Goal: Use online tool/utility: Utilize a website feature to perform a specific function

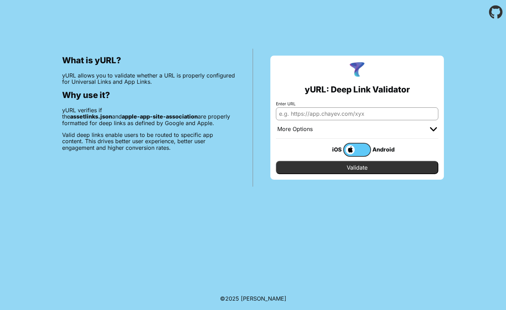
click at [334, 114] on input "Enter URL" at bounding box center [357, 113] width 162 height 12
type input "[URL][DOMAIN_NAME]"
click at [384, 153] on div "Android" at bounding box center [385, 149] width 28 height 9
click at [349, 147] on span at bounding box center [349, 149] width 11 height 9
click at [0, 0] on input "checkbox" at bounding box center [0, 0] width 0 height 0
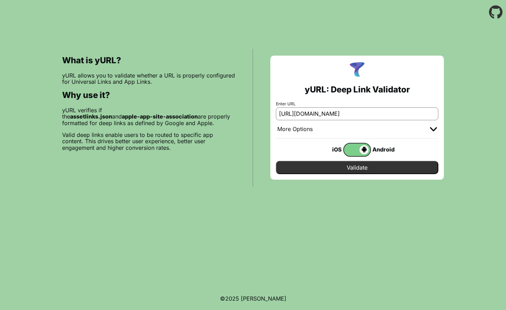
click at [353, 167] on input "Validate" at bounding box center [357, 167] width 162 height 13
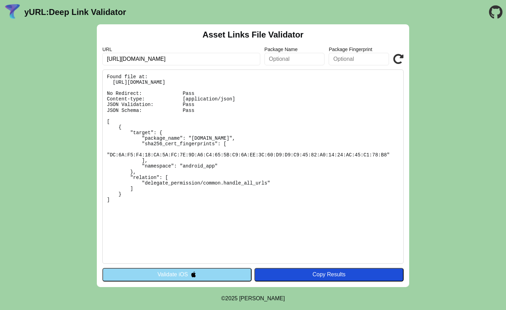
click at [116, 81] on pre "Found file at: https://app.investona.cz/.well-known/assetlinks.json No Redirect…" at bounding box center [252, 166] width 301 height 194
drag, startPoint x: 116, startPoint y: 81, endPoint x: 229, endPoint y: 81, distance: 113.2
click at [229, 81] on pre "Found file at: https://app.investona.cz/.well-known/assetlinks.json No Redirect…" at bounding box center [252, 166] width 301 height 194
copy pre "https://app.investona.cz/.well-known/assetlinks.json"
click at [172, 135] on pre "Found file at: https://app.investona.cz/.well-known/assetlinks.json No Redirect…" at bounding box center [252, 166] width 301 height 194
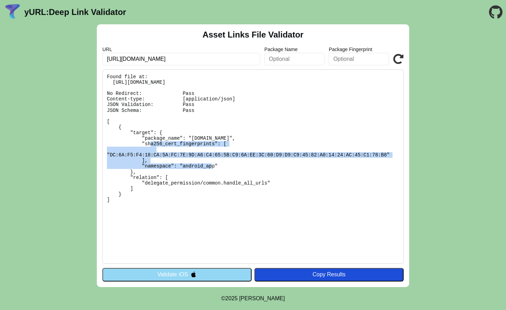
drag, startPoint x: 182, startPoint y: 135, endPoint x: 201, endPoint y: 160, distance: 31.9
click at [201, 160] on pre "Found file at: https://app.investona.cz/.well-known/assetlinks.json No Redirect…" at bounding box center [252, 166] width 301 height 194
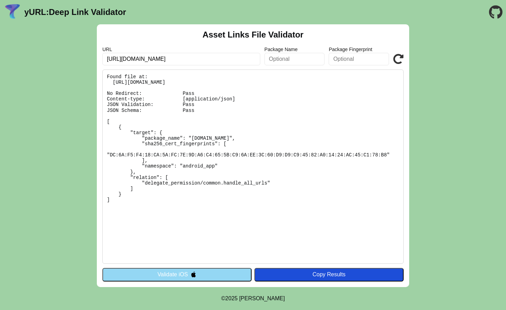
click at [202, 137] on pre "Found file at: https://app.investona.cz/.well-known/assetlinks.json No Redirect…" at bounding box center [252, 166] width 301 height 194
drag, startPoint x: 202, startPoint y: 137, endPoint x: 233, endPoint y: 195, distance: 65.1
click at [233, 195] on pre "Found file at: https://app.investona.cz/.well-known/assetlinks.json No Redirect…" at bounding box center [252, 166] width 301 height 194
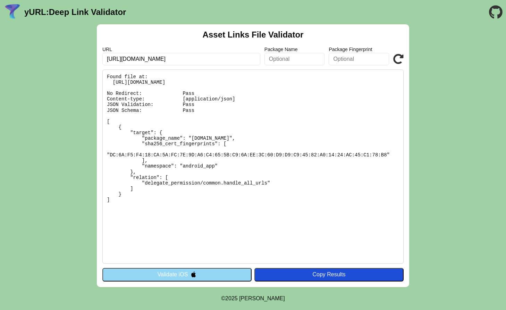
click at [209, 270] on button "Validate iOS" at bounding box center [176, 274] width 149 height 13
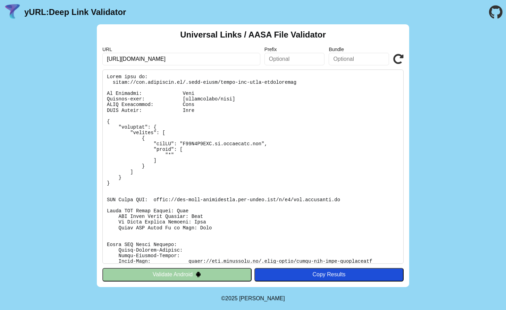
click at [216, 273] on button "Validate Android" at bounding box center [176, 274] width 149 height 13
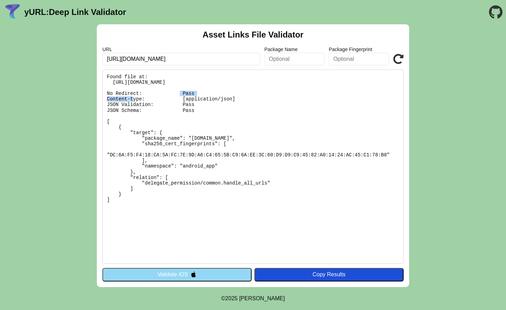
drag, startPoint x: 221, startPoint y: 83, endPoint x: 264, endPoint y: 84, distance: 42.7
click at [264, 84] on pre "Found file at: [URL][DOMAIN_NAME] No Redirect: Pass Content-type: [application/…" at bounding box center [252, 166] width 301 height 194
copy pre "assetlinks.json"
click at [251, 181] on pre "Found file at: [URL][DOMAIN_NAME] No Redirect: Pass Content-type: [application/…" at bounding box center [252, 166] width 301 height 194
